Goal: Obtain resource: Download file/media

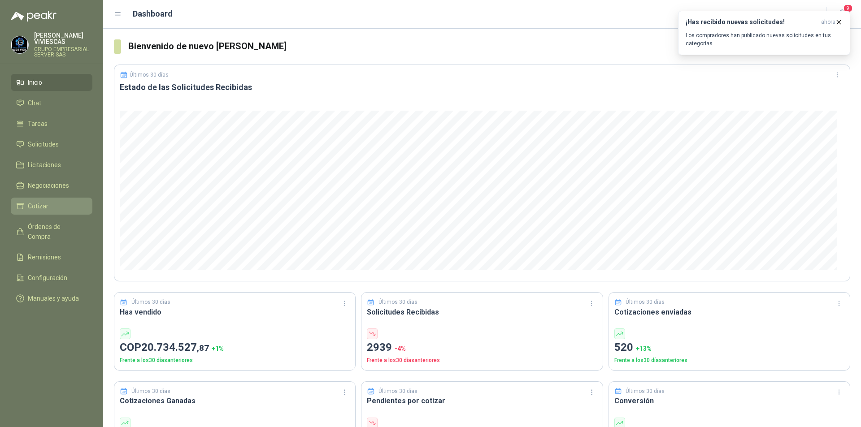
click at [74, 208] on li "Cotizar" at bounding box center [51, 206] width 71 height 10
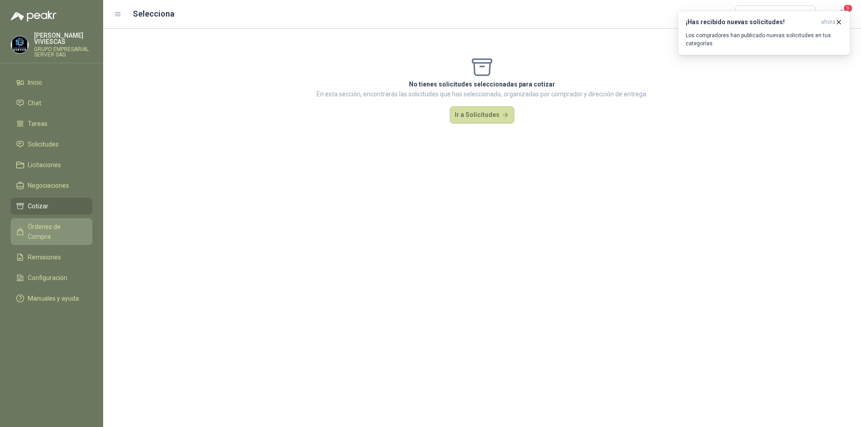
click at [73, 223] on span "Órdenes de Compra" at bounding box center [56, 232] width 56 height 20
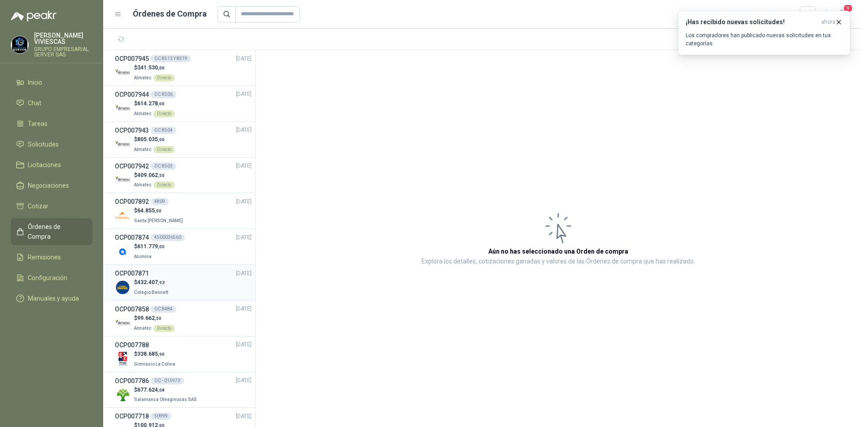
click at [202, 290] on div "$ 432.407 ,92 Colegio [PERSON_NAME]" at bounding box center [183, 287] width 137 height 18
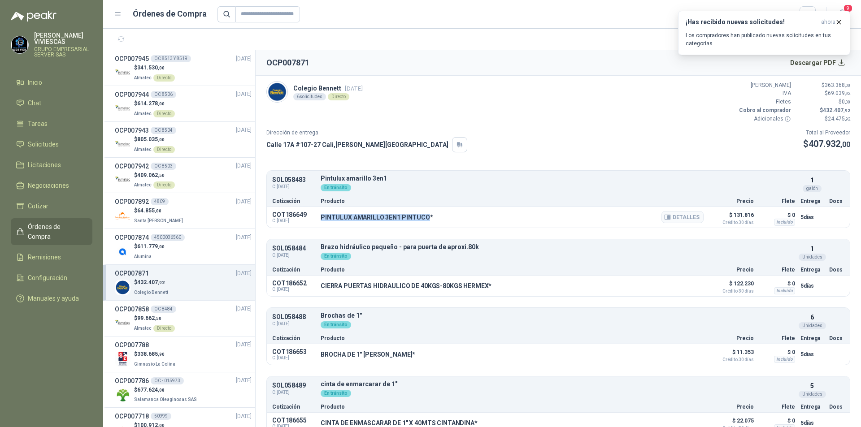
drag, startPoint x: 425, startPoint y: 215, endPoint x: 320, endPoint y: 218, distance: 105.0
click at [320, 218] on div "COT186649 C: [DATE] PINTULUX AMARILLO 3EN1 PINTUCO* Detalles $ 131.816 Crédito …" at bounding box center [558, 217] width 583 height 21
copy p "PINTULUX AMARILLO 3EN1 PINTUCO"
click at [672, 215] on button "Detalles" at bounding box center [682, 217] width 42 height 12
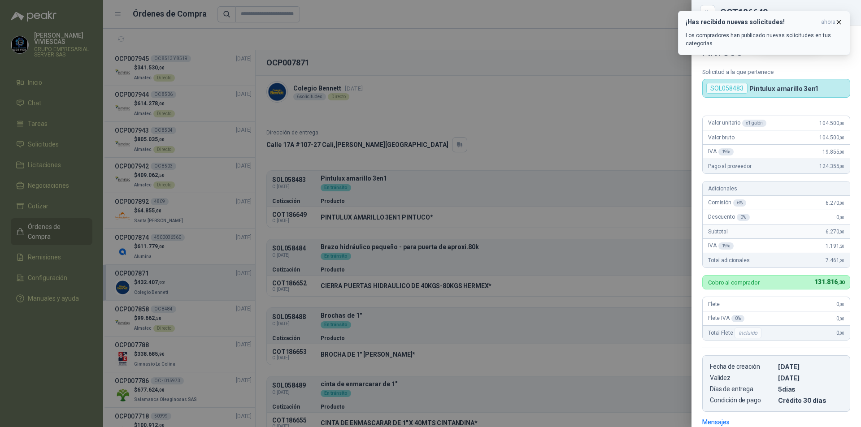
click at [837, 20] on icon "button" at bounding box center [839, 22] width 4 height 4
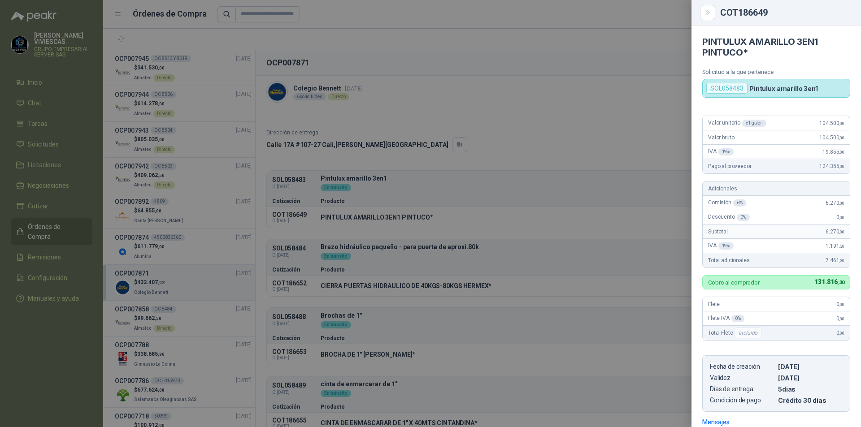
click at [455, 226] on div at bounding box center [430, 213] width 861 height 427
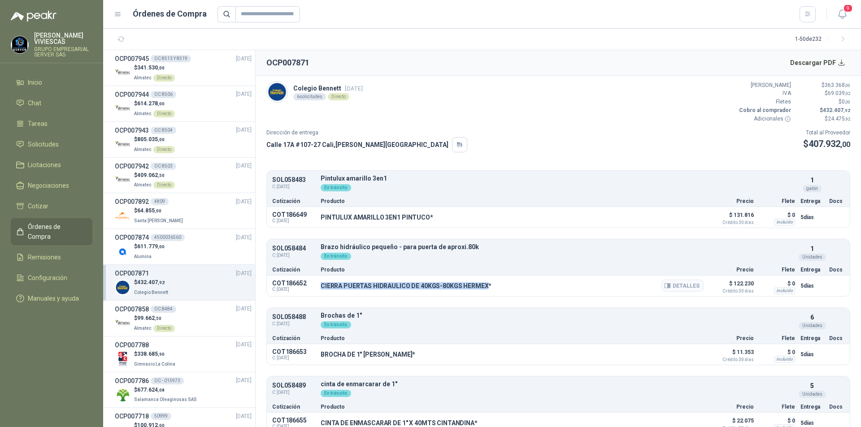
drag, startPoint x: 318, startPoint y: 288, endPoint x: 486, endPoint y: 295, distance: 167.8
click at [486, 295] on div "COT186652 C: [DATE] CIERRA PUERTAS HIDRAULICO DE 40KGS-80KGS HERMEX* Detalles $…" at bounding box center [558, 286] width 583 height 21
copy p "CIERRA PUERTAS HIDRAULICO DE 40KGS-80KGS HERMEX"
click at [689, 287] on button "Detalles" at bounding box center [682, 286] width 42 height 12
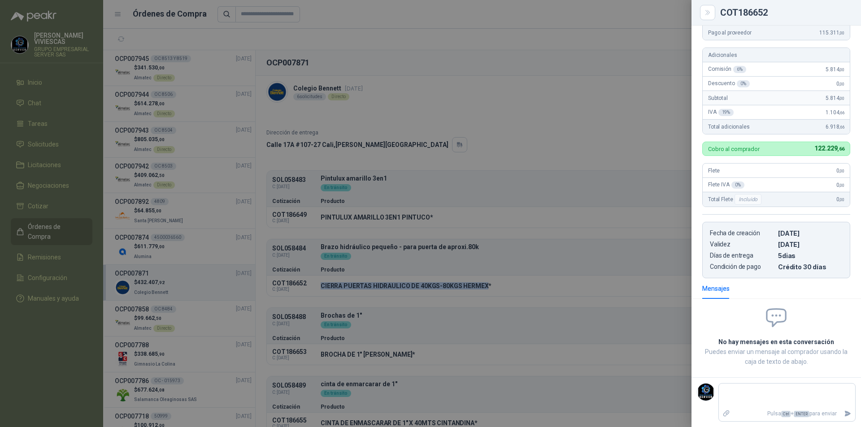
scroll to position [0, 0]
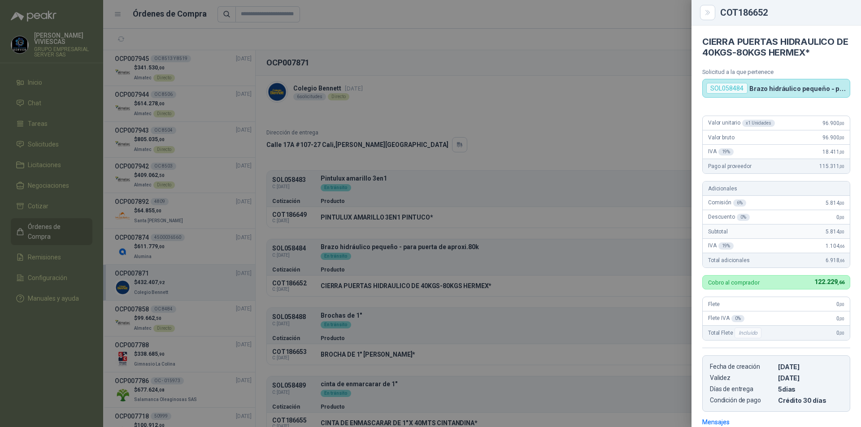
click at [396, 327] on div at bounding box center [430, 213] width 861 height 427
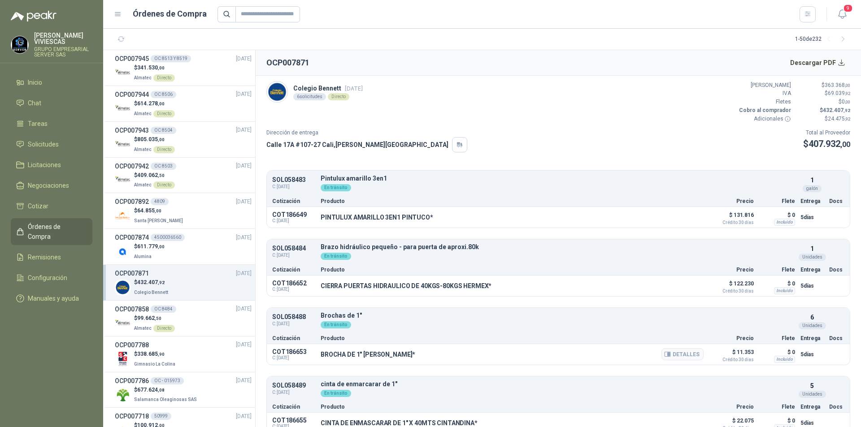
scroll to position [90, 0]
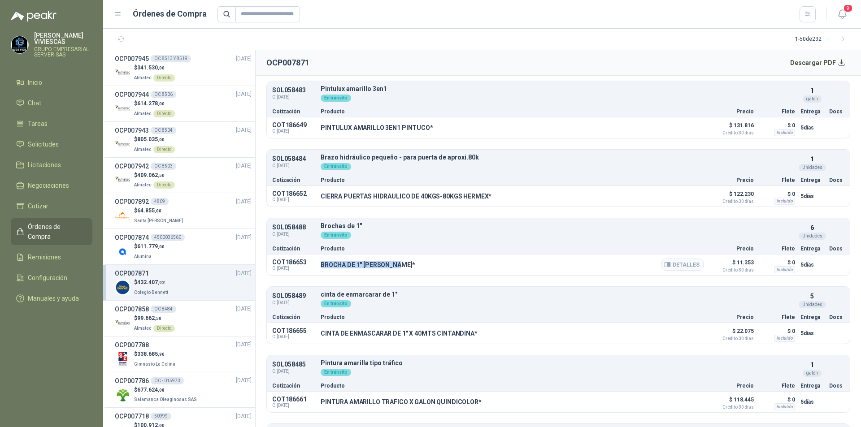
drag, startPoint x: 320, startPoint y: 265, endPoint x: 401, endPoint y: 269, distance: 80.8
click at [401, 269] on div "COT186653 C: [DATE] BROCHA DE 1" [PERSON_NAME]* Detalles $ 11.353 Crédito 30 dí…" at bounding box center [558, 265] width 583 height 21
copy p "BROCHA DE 1" [PERSON_NAME]"
click at [668, 265] on icon "button" at bounding box center [669, 265] width 2 height 4
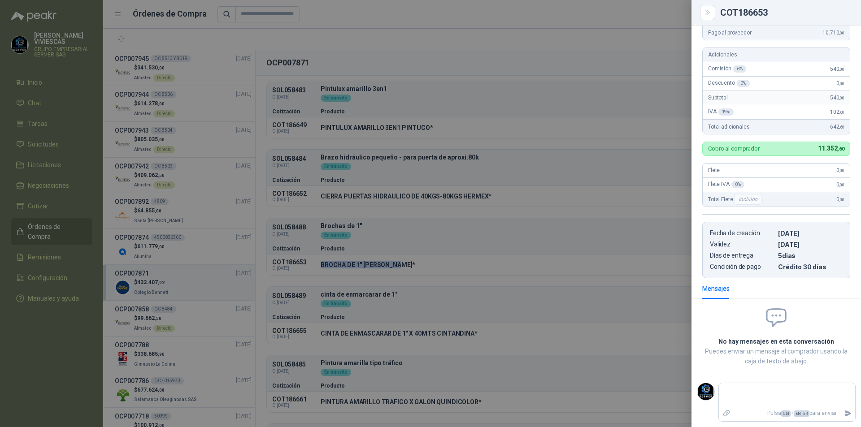
scroll to position [0, 0]
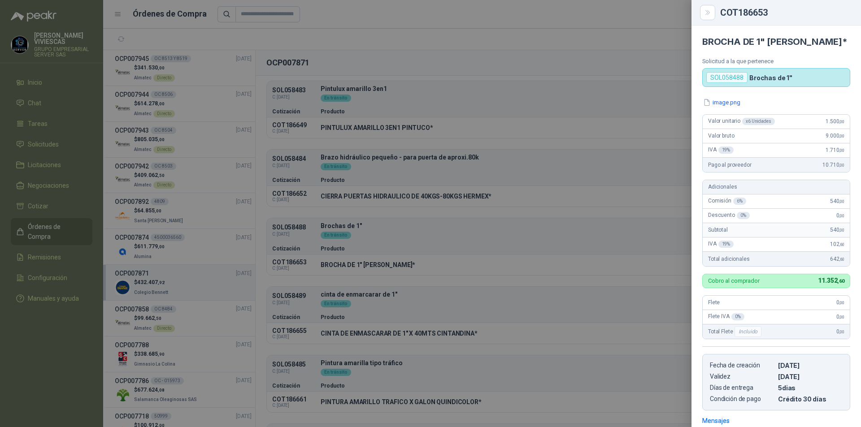
click at [348, 343] on div at bounding box center [430, 213] width 861 height 427
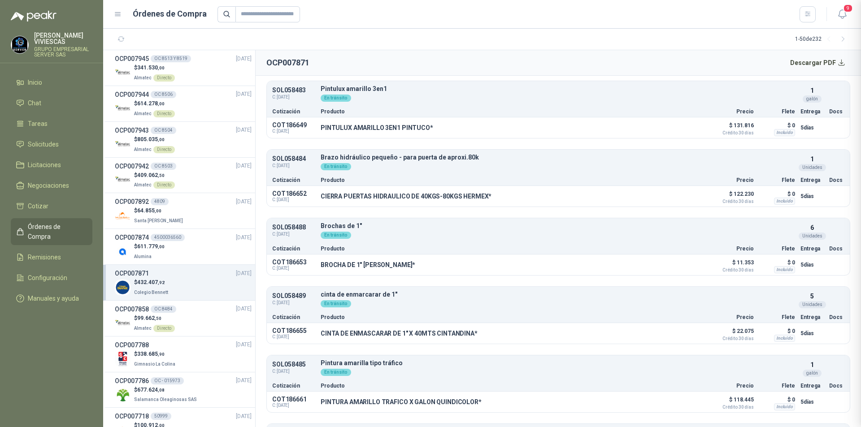
scroll to position [132, 0]
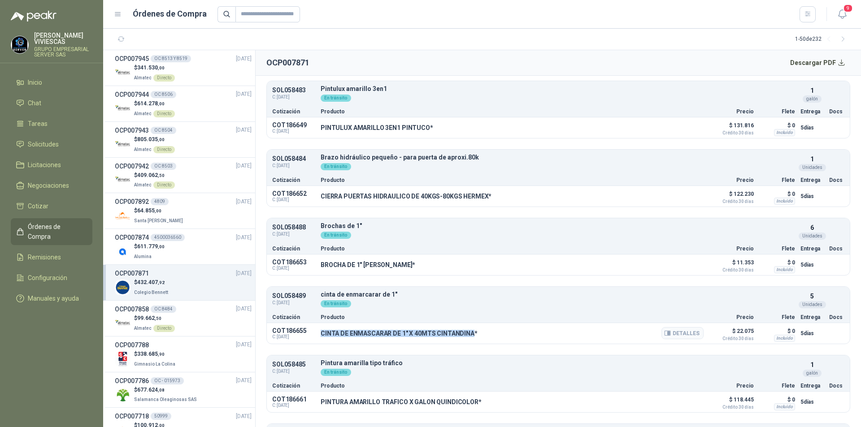
drag, startPoint x: 322, startPoint y: 334, endPoint x: 469, endPoint y: 336, distance: 147.1
click at [469, 336] on p "CINTA DE ENMASCARAR DE 1" X 40MTS CINTANDINA*" at bounding box center [399, 333] width 157 height 7
copy p "CINTA DE ENMASCARAR DE 1" X 40MTS CINTANDINA"
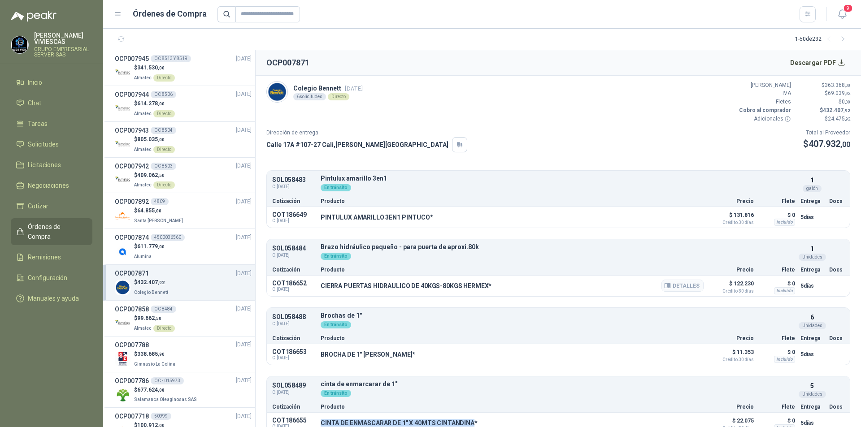
scroll to position [149, 0]
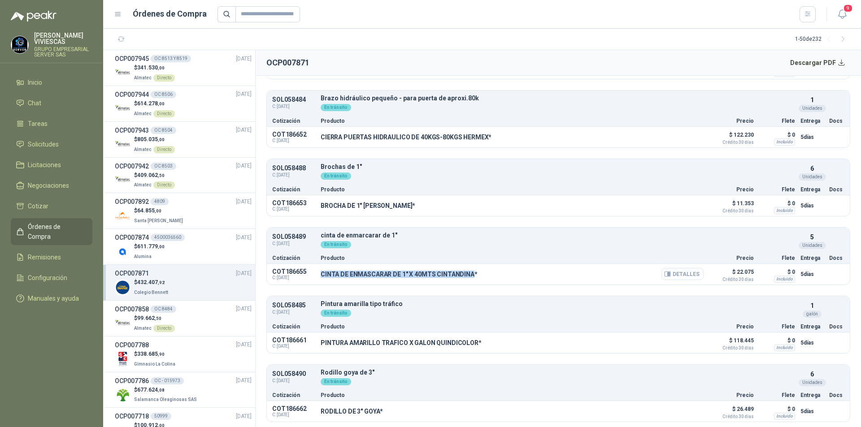
click at [683, 273] on button "Detalles" at bounding box center [682, 274] width 42 height 12
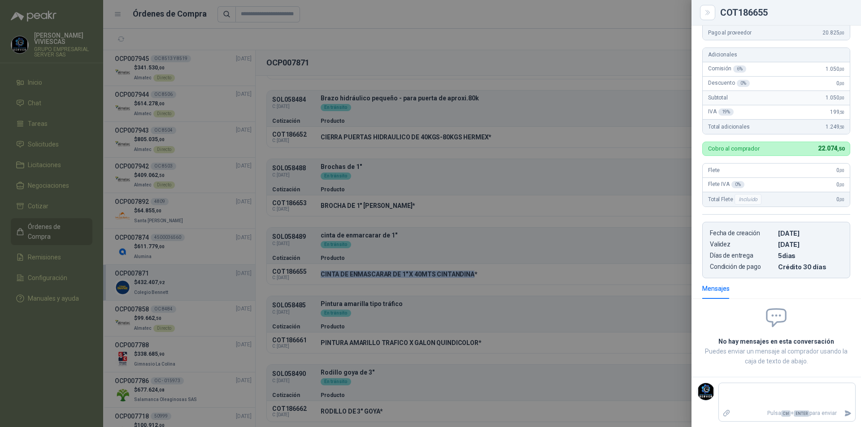
scroll to position [0, 0]
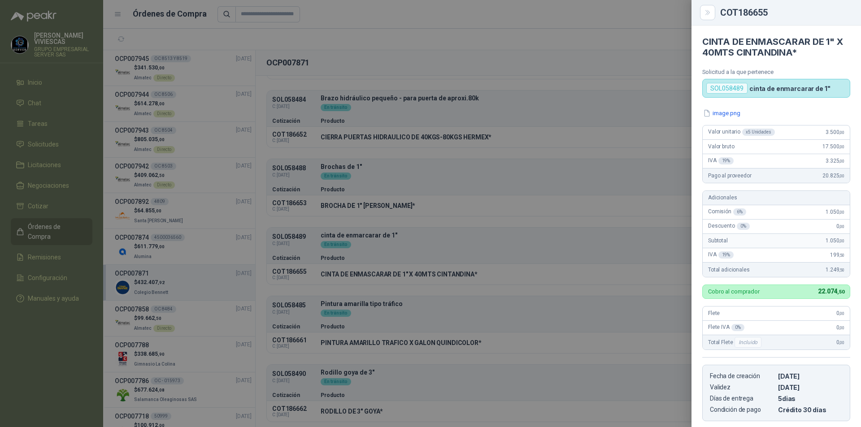
click at [510, 266] on div at bounding box center [430, 213] width 861 height 427
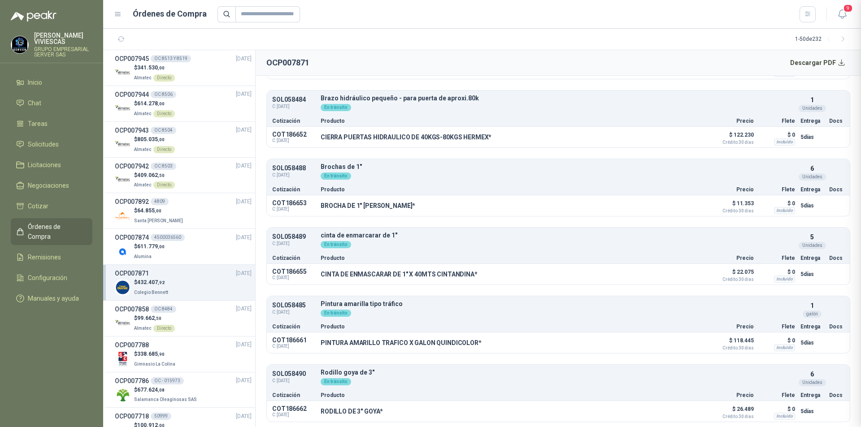
scroll to position [143, 0]
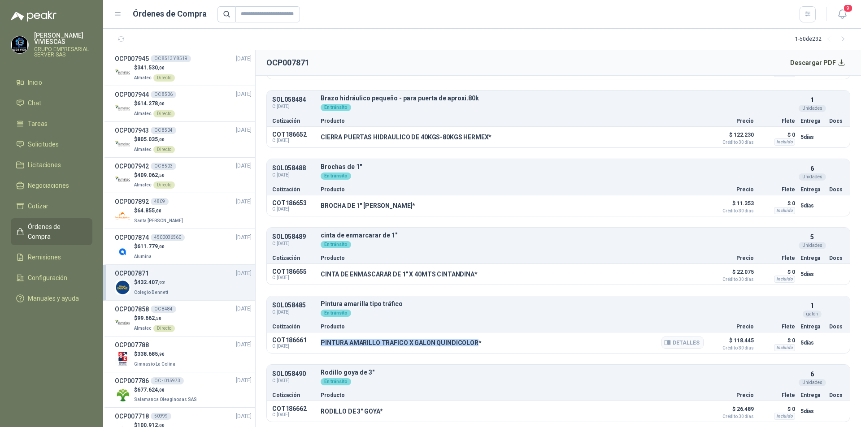
drag, startPoint x: 320, startPoint y: 340, endPoint x: 475, endPoint y: 348, distance: 154.9
click at [475, 348] on div "COT186661 C: [DATE] PINTURA AMARILLO TRAFICO X GALON QUINDICOLOR* Detalles $ 11…" at bounding box center [558, 343] width 583 height 21
copy p "PINTURA AMARILLO TRAFICO X GALON QUINDICOLOR"
click at [691, 343] on button "Detalles" at bounding box center [682, 343] width 42 height 12
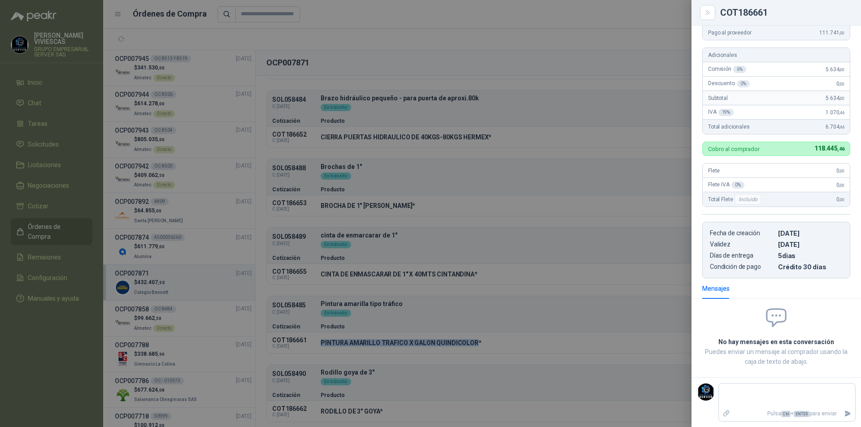
scroll to position [0, 0]
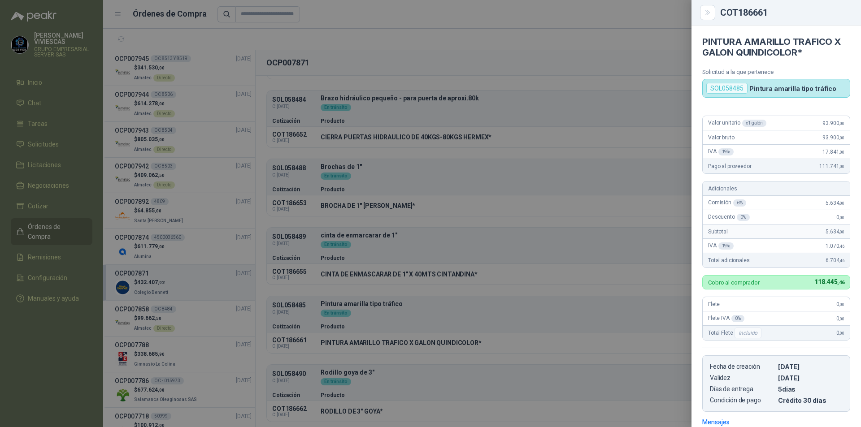
click at [497, 299] on div at bounding box center [430, 213] width 861 height 427
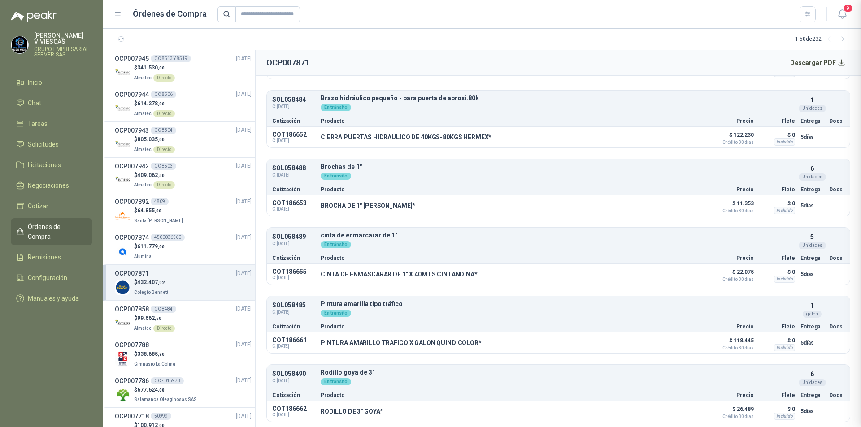
scroll to position [134, 0]
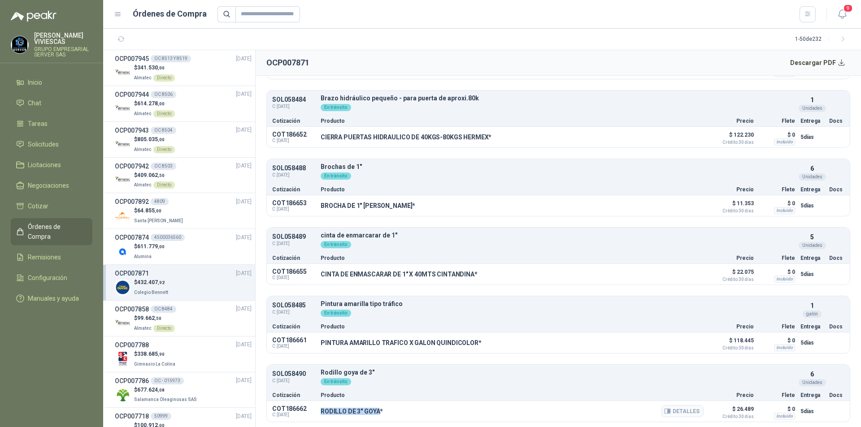
drag, startPoint x: 319, startPoint y: 412, endPoint x: 377, endPoint y: 415, distance: 57.9
click at [377, 415] on div "COT186662 C: [DATE] RODILLO DE 3" GOYA* Detalles $ 26.489 Crédito 30 días $ 0 I…" at bounding box center [558, 411] width 583 height 21
copy p "RODILLO DE 3" GOYA"
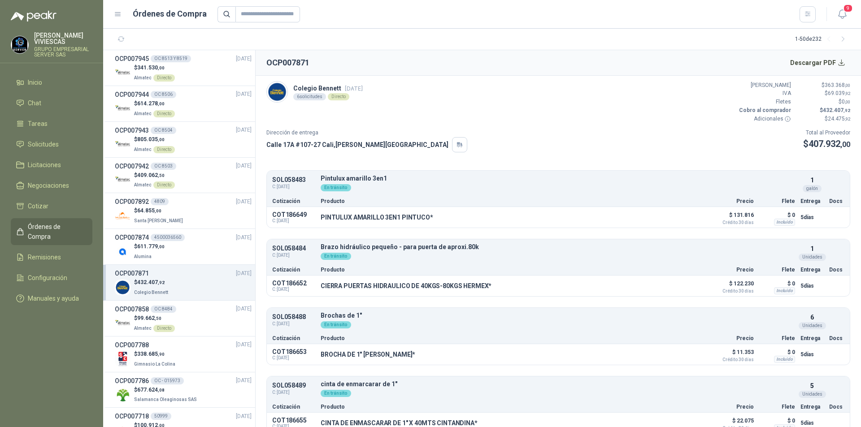
scroll to position [149, 0]
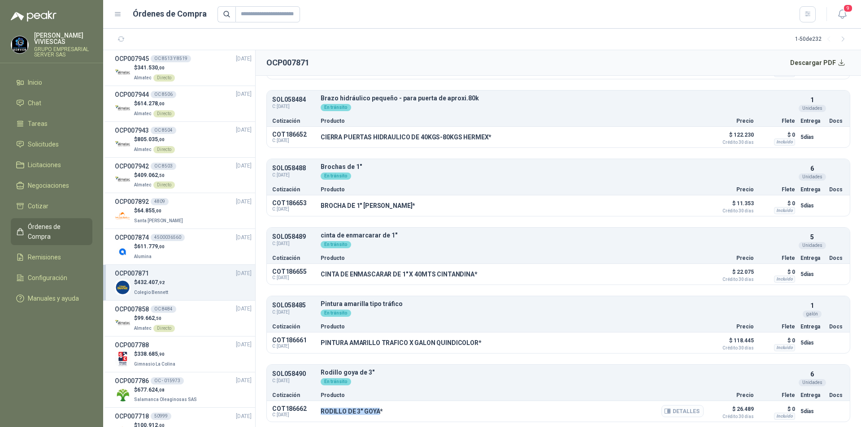
click at [682, 411] on button "Detalles" at bounding box center [682, 411] width 42 height 12
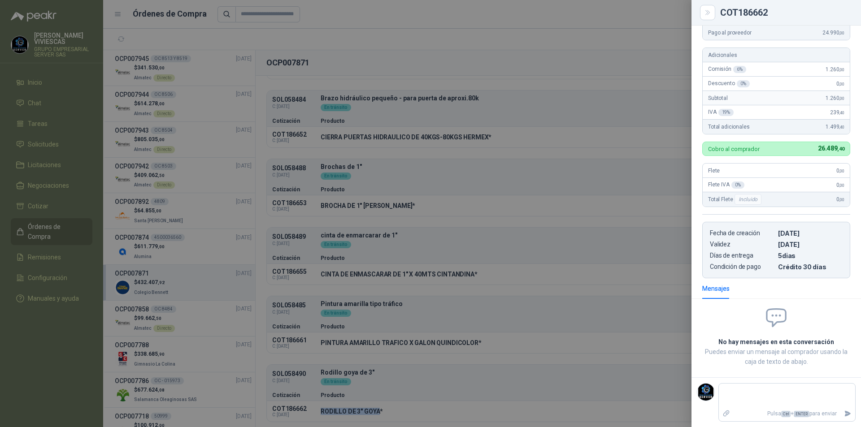
scroll to position [0, 0]
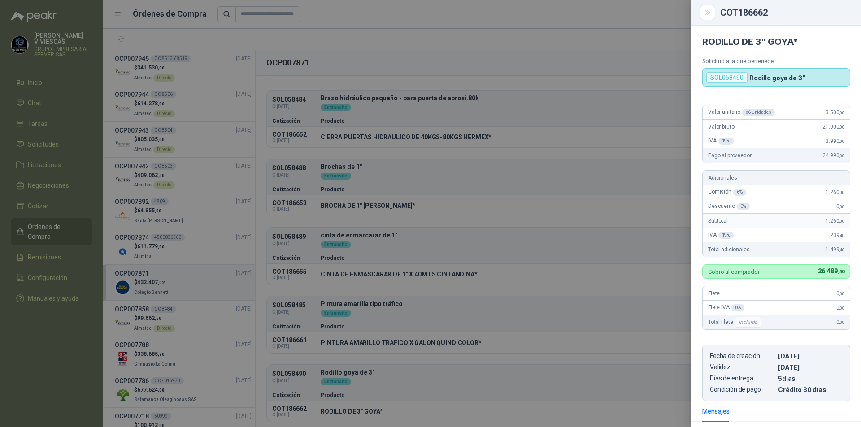
click at [502, 202] on div at bounding box center [430, 213] width 861 height 427
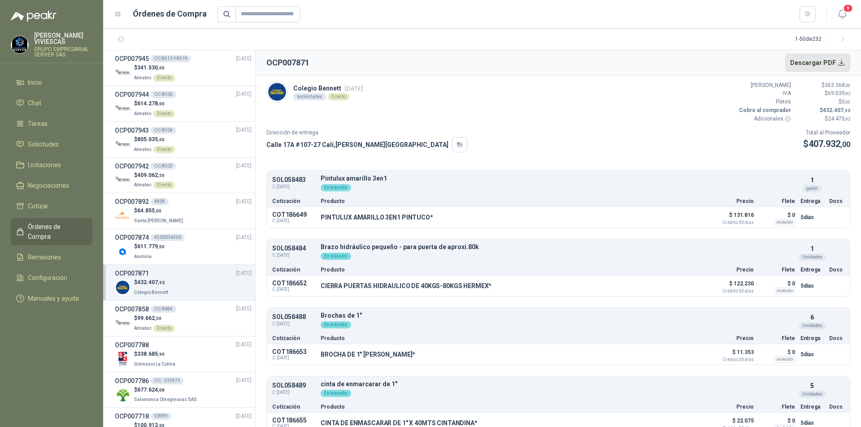
click at [820, 60] on button "Descargar PDF" at bounding box center [817, 63] width 65 height 18
click at [31, 78] on span "Inicio" at bounding box center [35, 83] width 14 height 10
